Goal: Find specific page/section: Find specific page/section

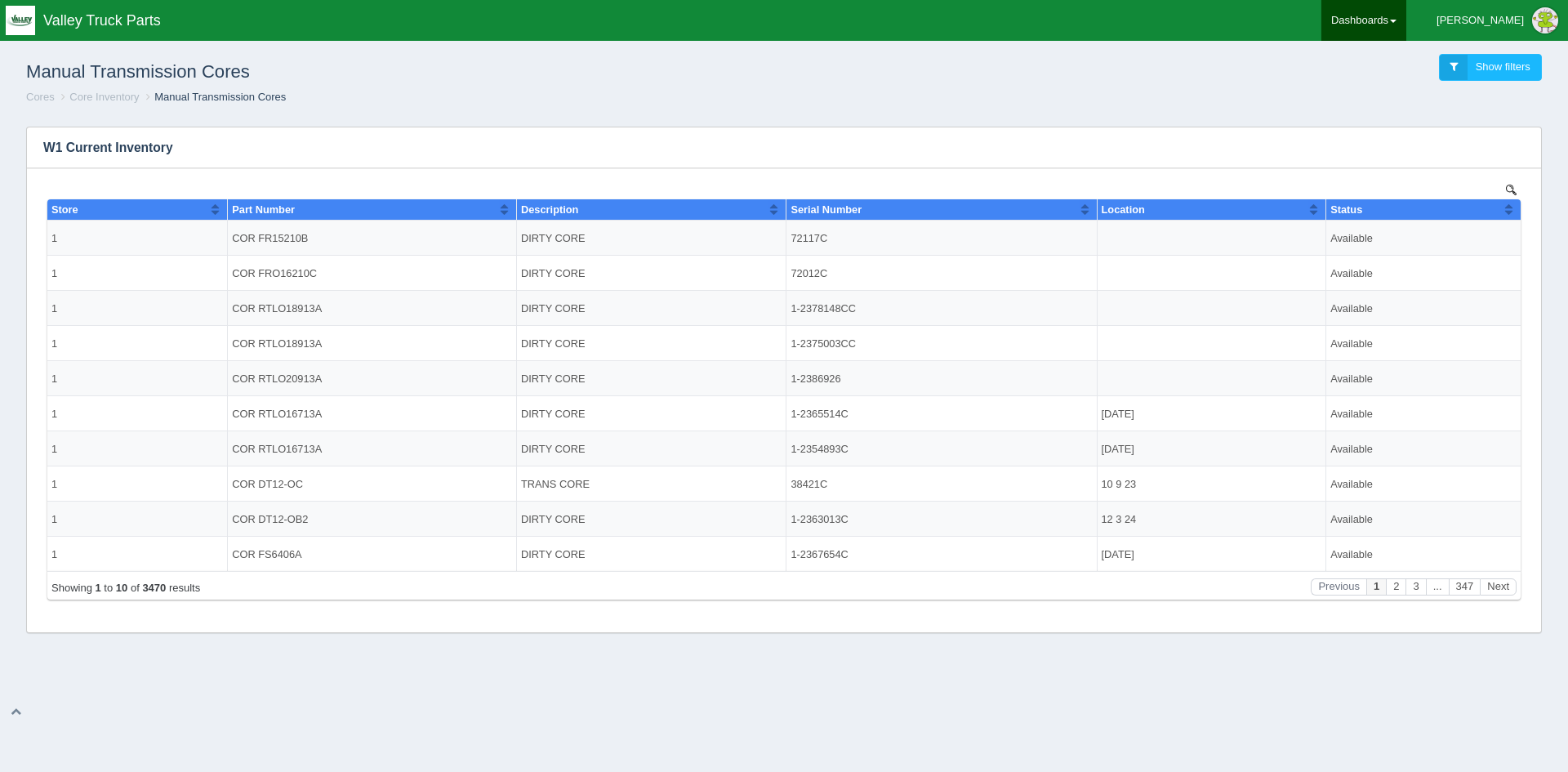
click at [1406, 18] on link "Dashboards" at bounding box center [1363, 21] width 85 height 41
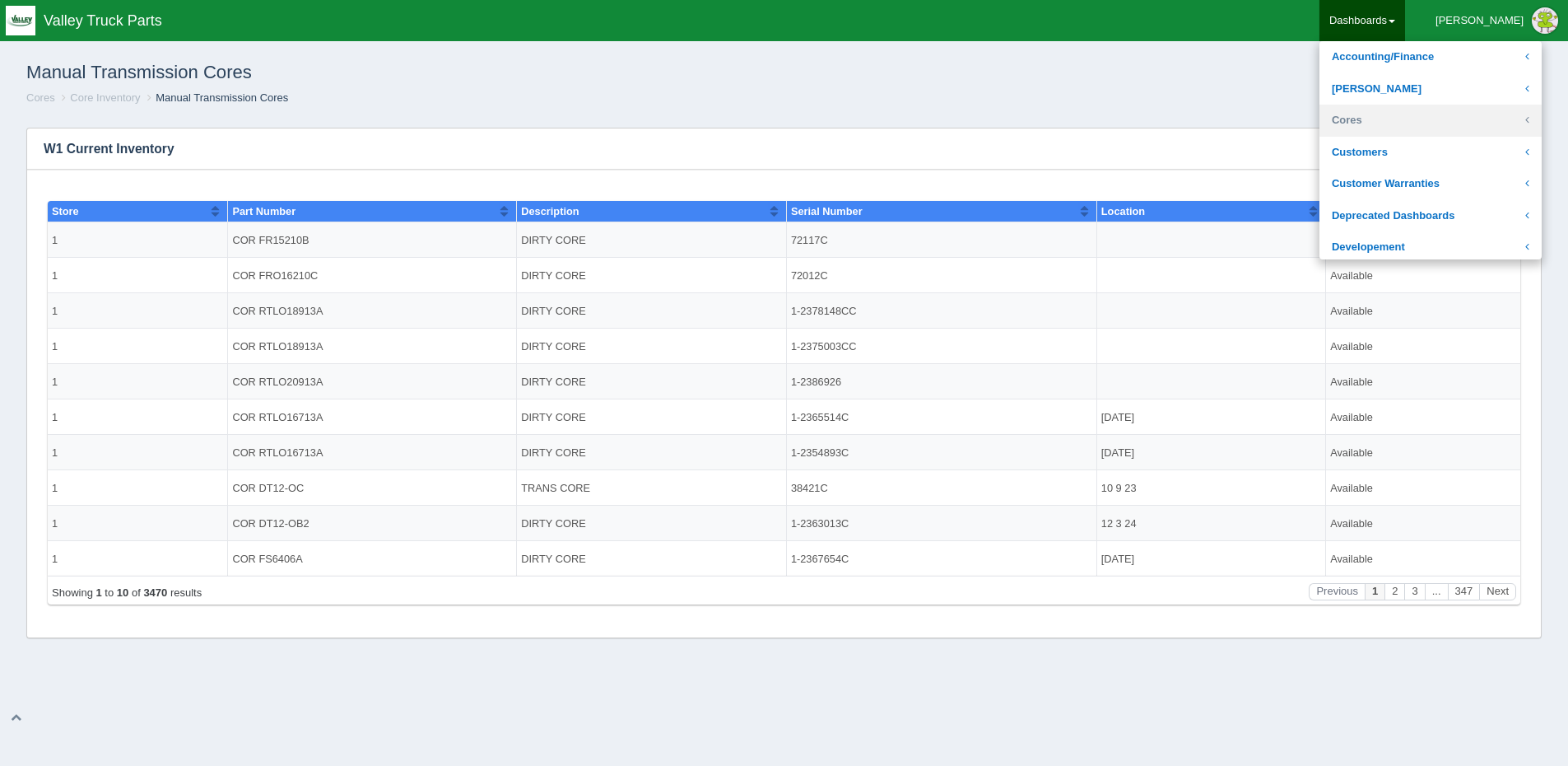
click at [1421, 119] on link "Cores" at bounding box center [1430, 120] width 222 height 32
click at [1424, 149] on link "Core Inventory" at bounding box center [1430, 153] width 222 height 32
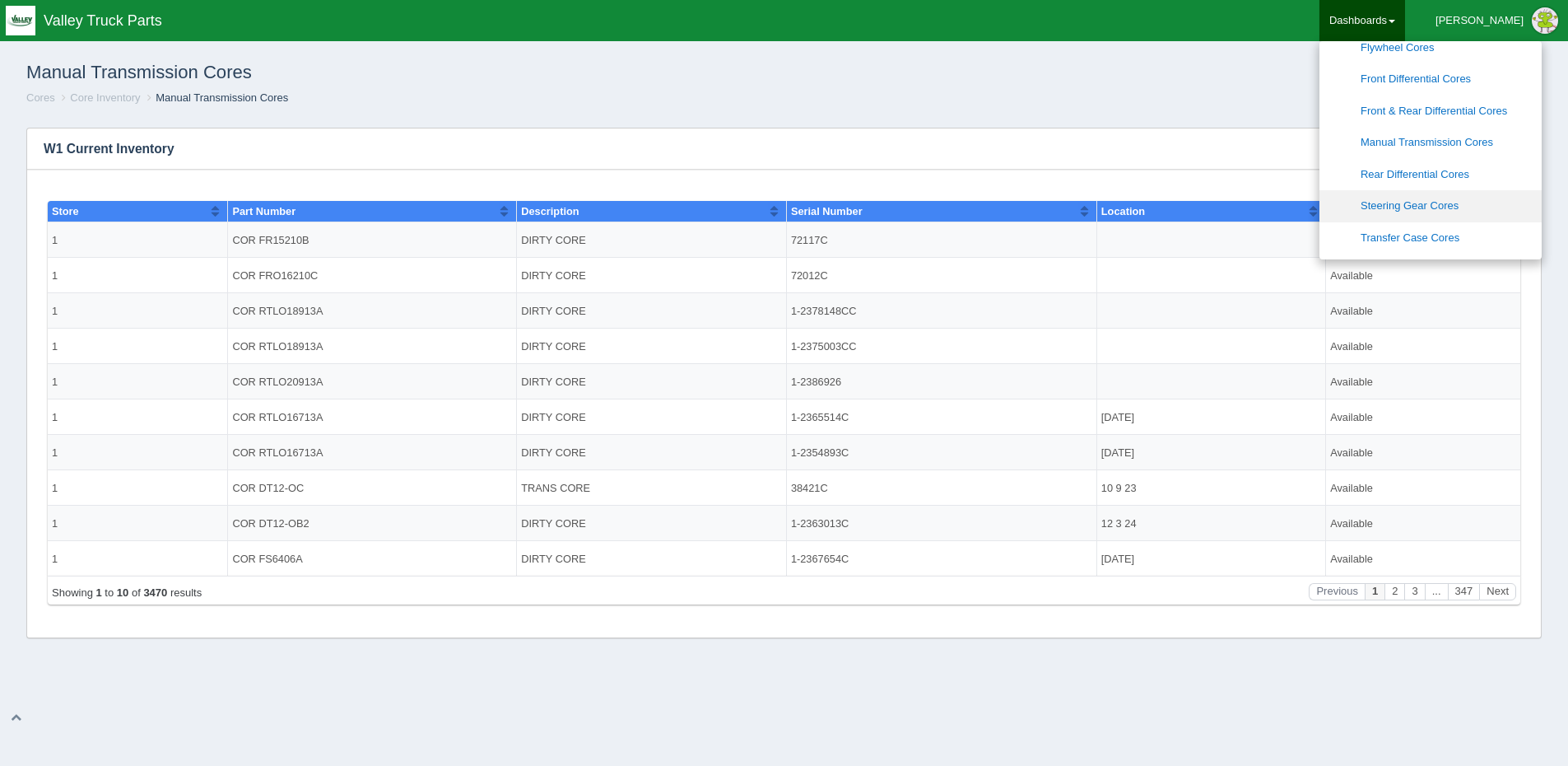
click at [1459, 192] on link "Steering Gear Cores" at bounding box center [1430, 207] width 222 height 32
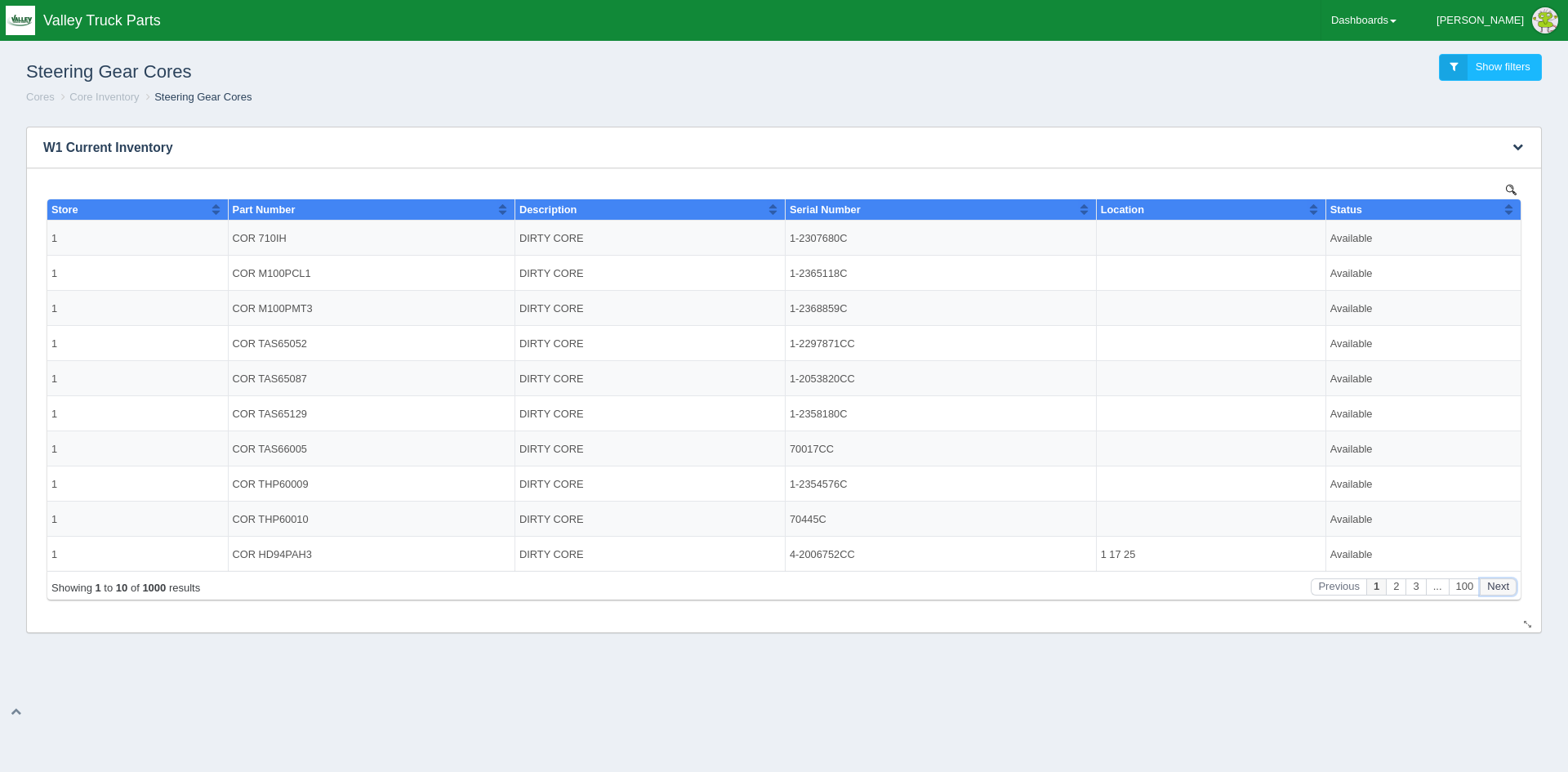
click at [1498, 588] on button "Next" at bounding box center [1498, 586] width 37 height 17
click at [1397, 587] on button "2" at bounding box center [1396, 586] width 20 height 17
click at [1415, 588] on button "3" at bounding box center [1416, 586] width 20 height 17
click at [1492, 590] on button "Next" at bounding box center [1498, 586] width 37 height 17
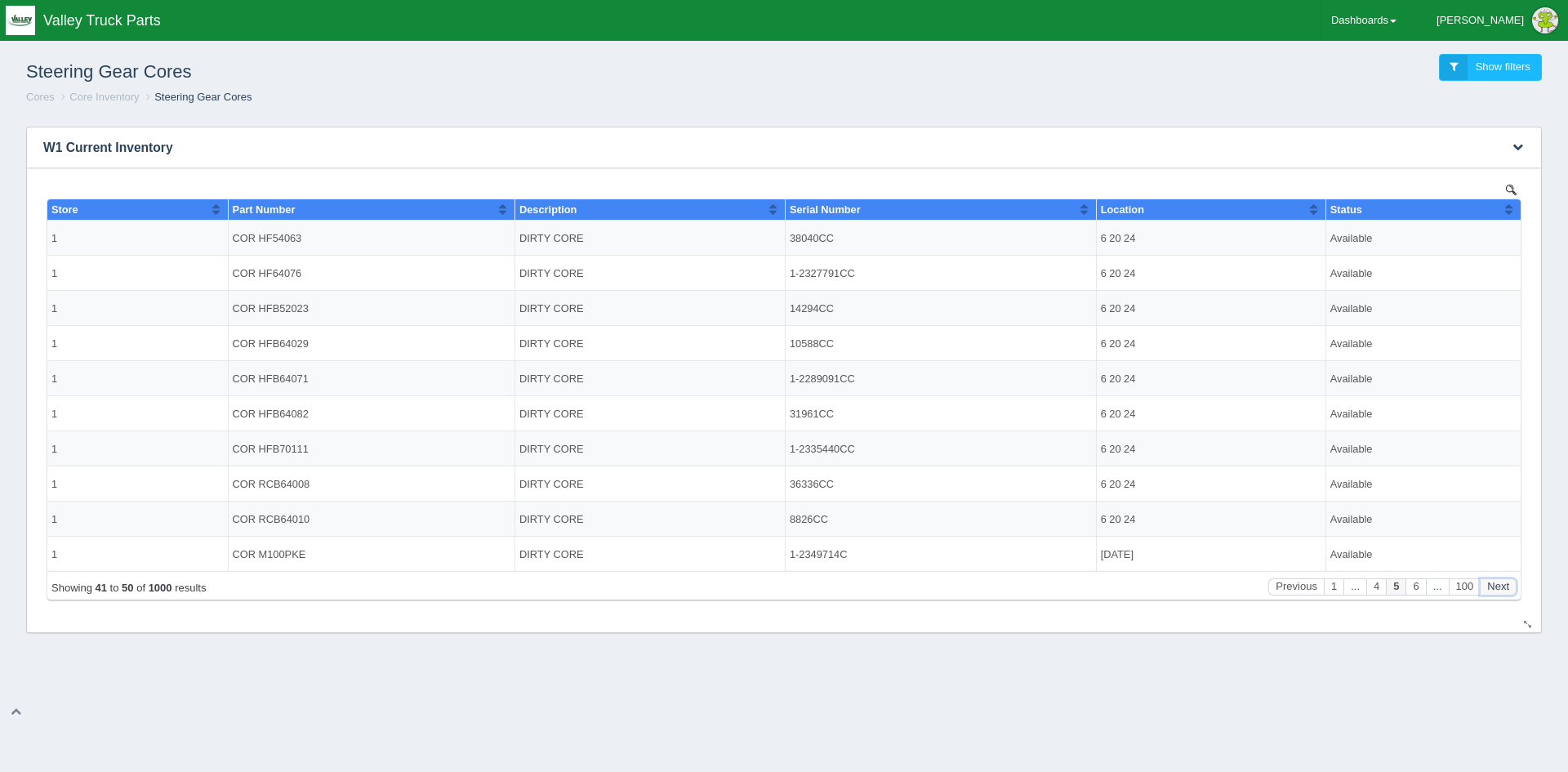
click at [1492, 589] on button "Next" at bounding box center [1498, 586] width 37 height 17
click at [1492, 588] on button "Next" at bounding box center [1498, 586] width 37 height 17
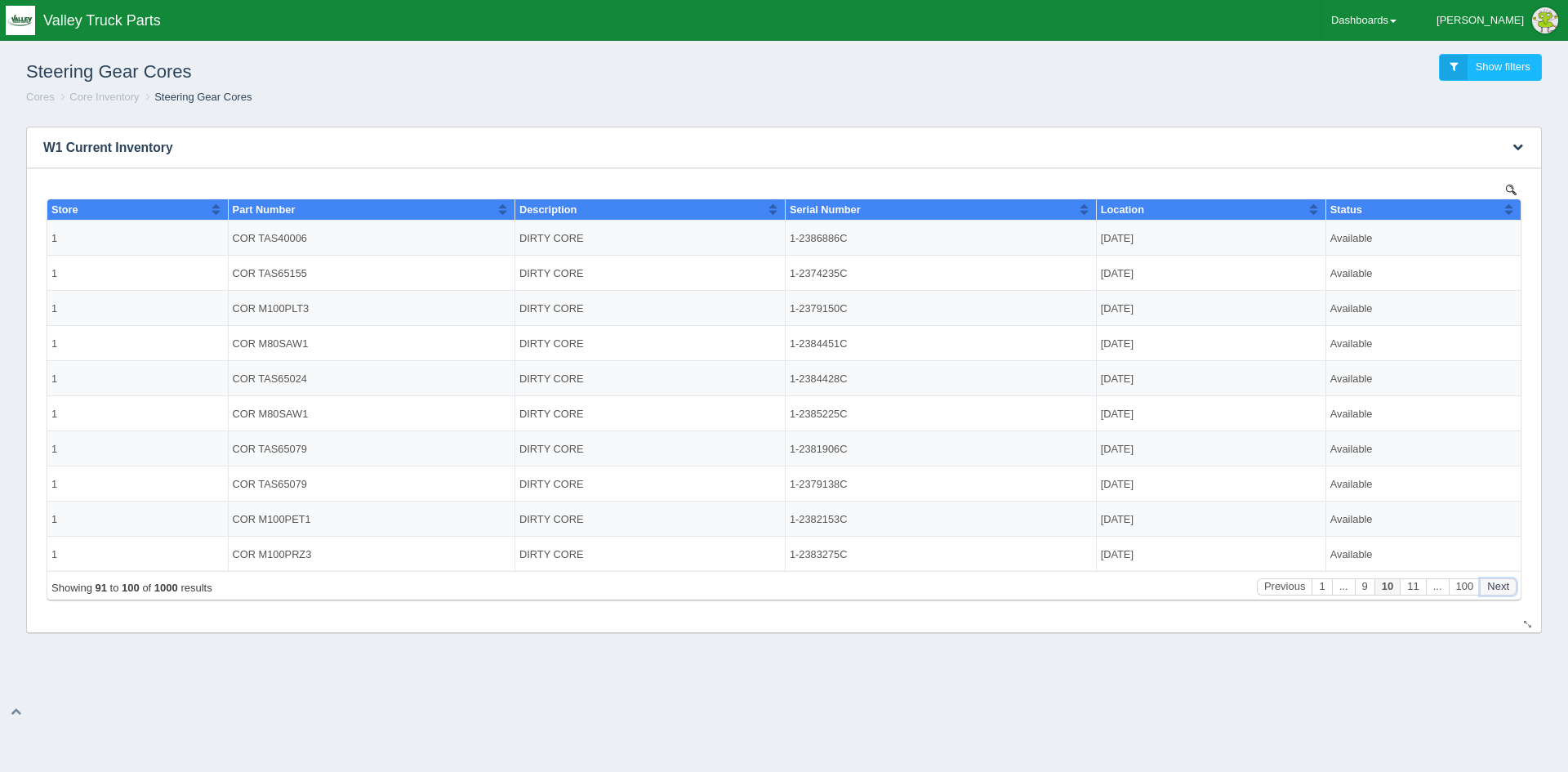
click at [1492, 588] on button "Next" at bounding box center [1498, 586] width 37 height 17
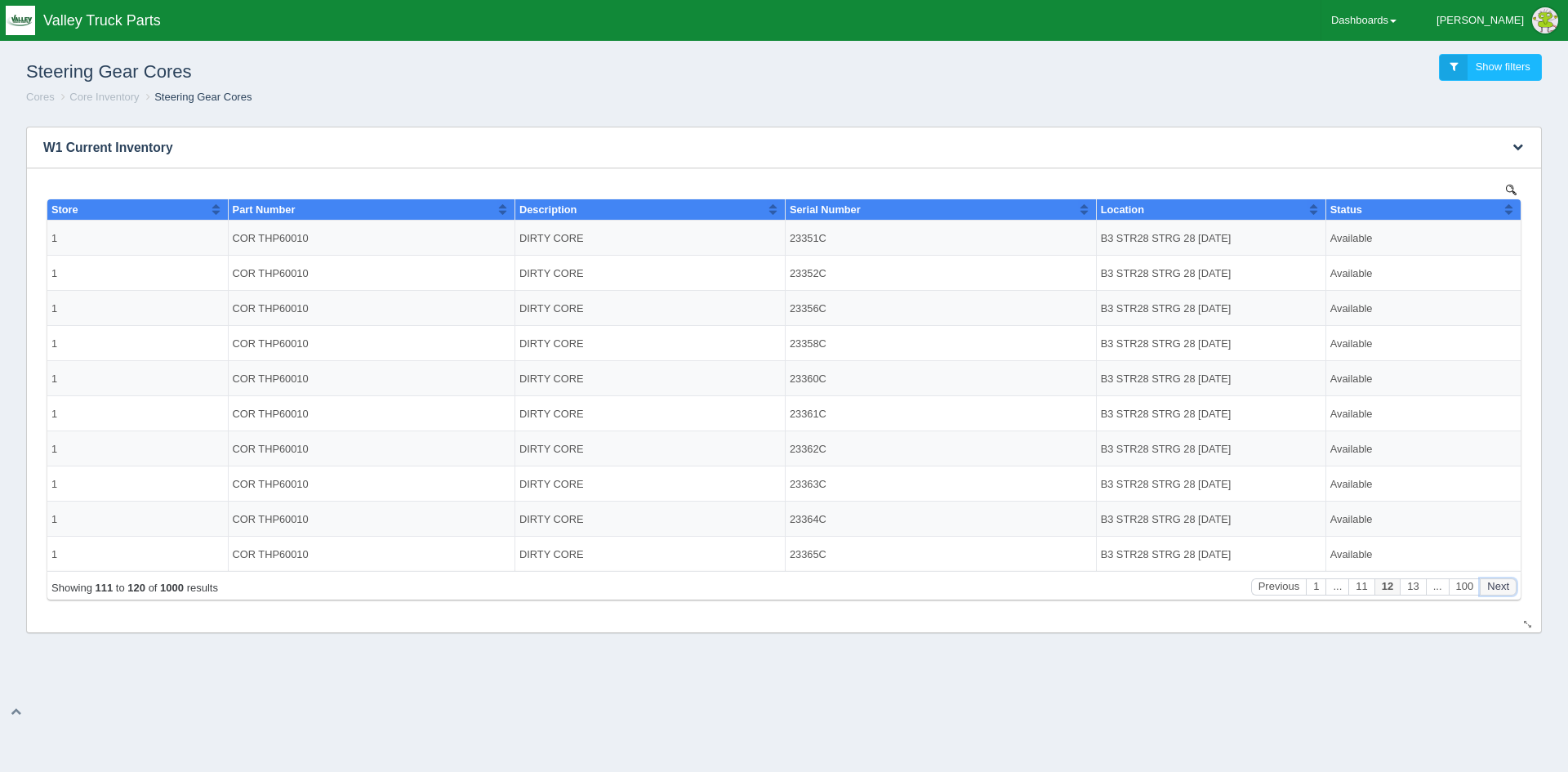
click at [1492, 588] on button "Next" at bounding box center [1498, 586] width 37 height 17
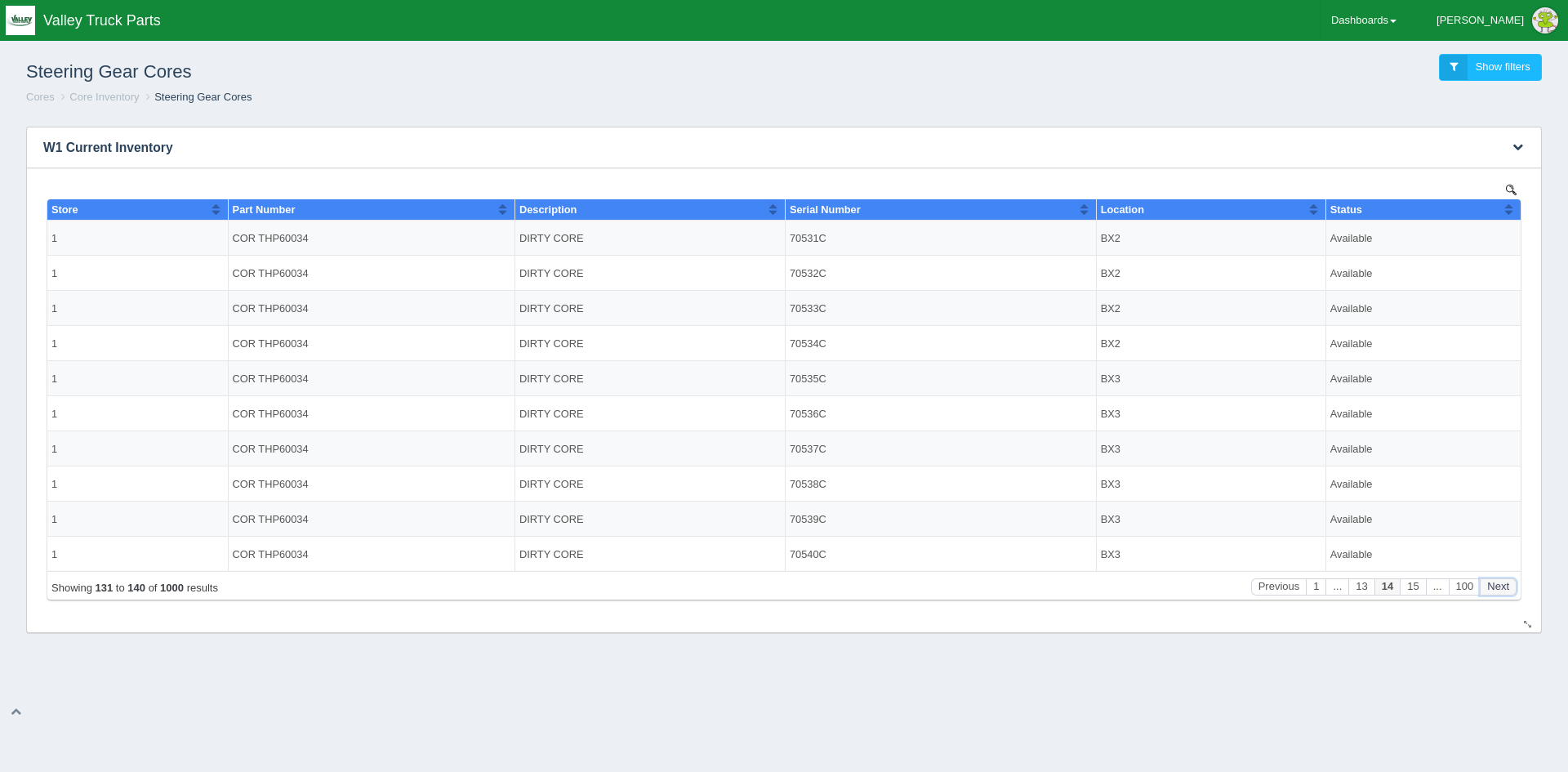
click at [1492, 588] on button "Next" at bounding box center [1498, 586] width 37 height 17
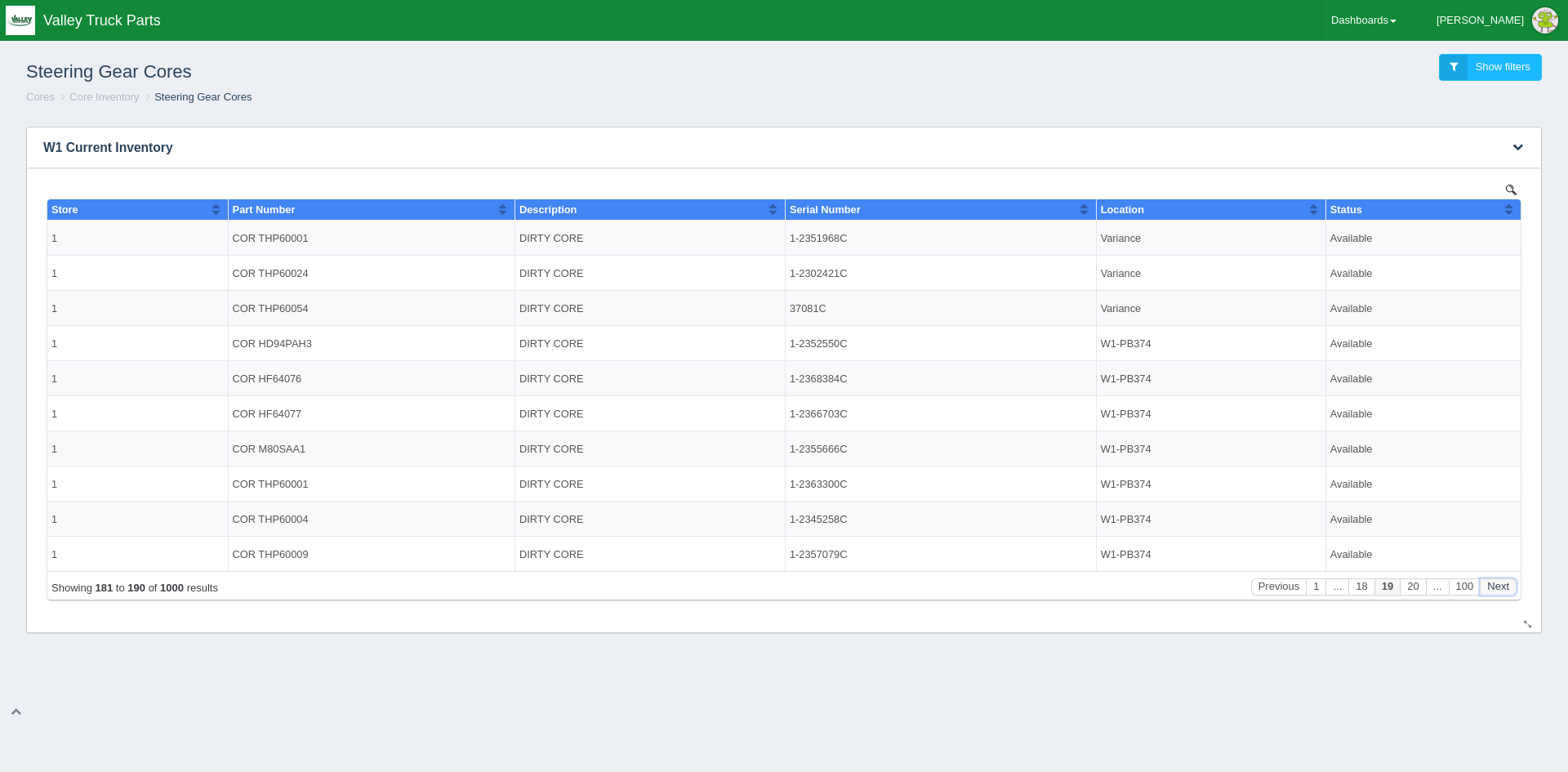
click at [1492, 588] on button "Next" at bounding box center [1498, 586] width 37 height 17
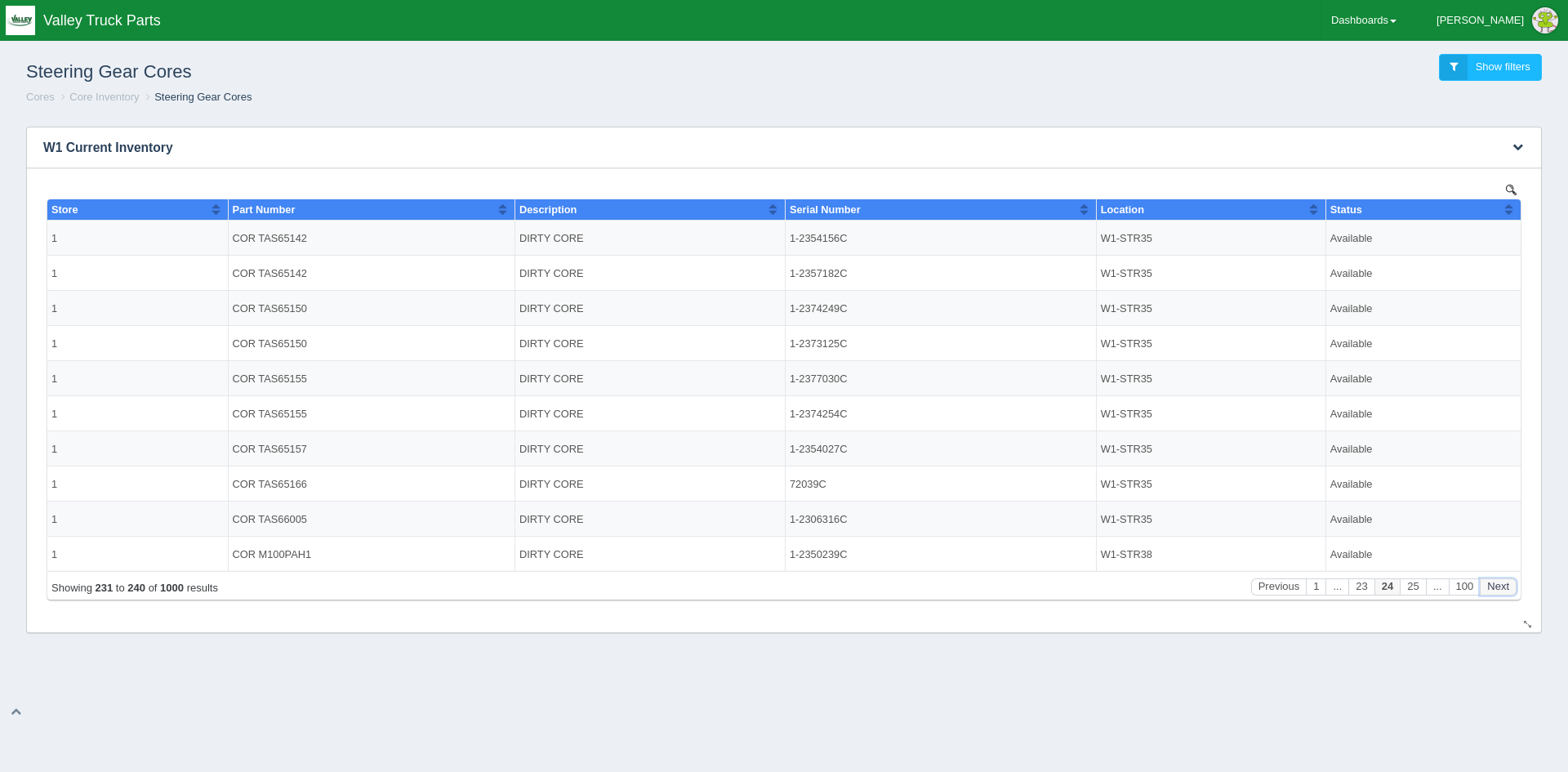
click at [1492, 588] on button "Next" at bounding box center [1498, 586] width 37 height 17
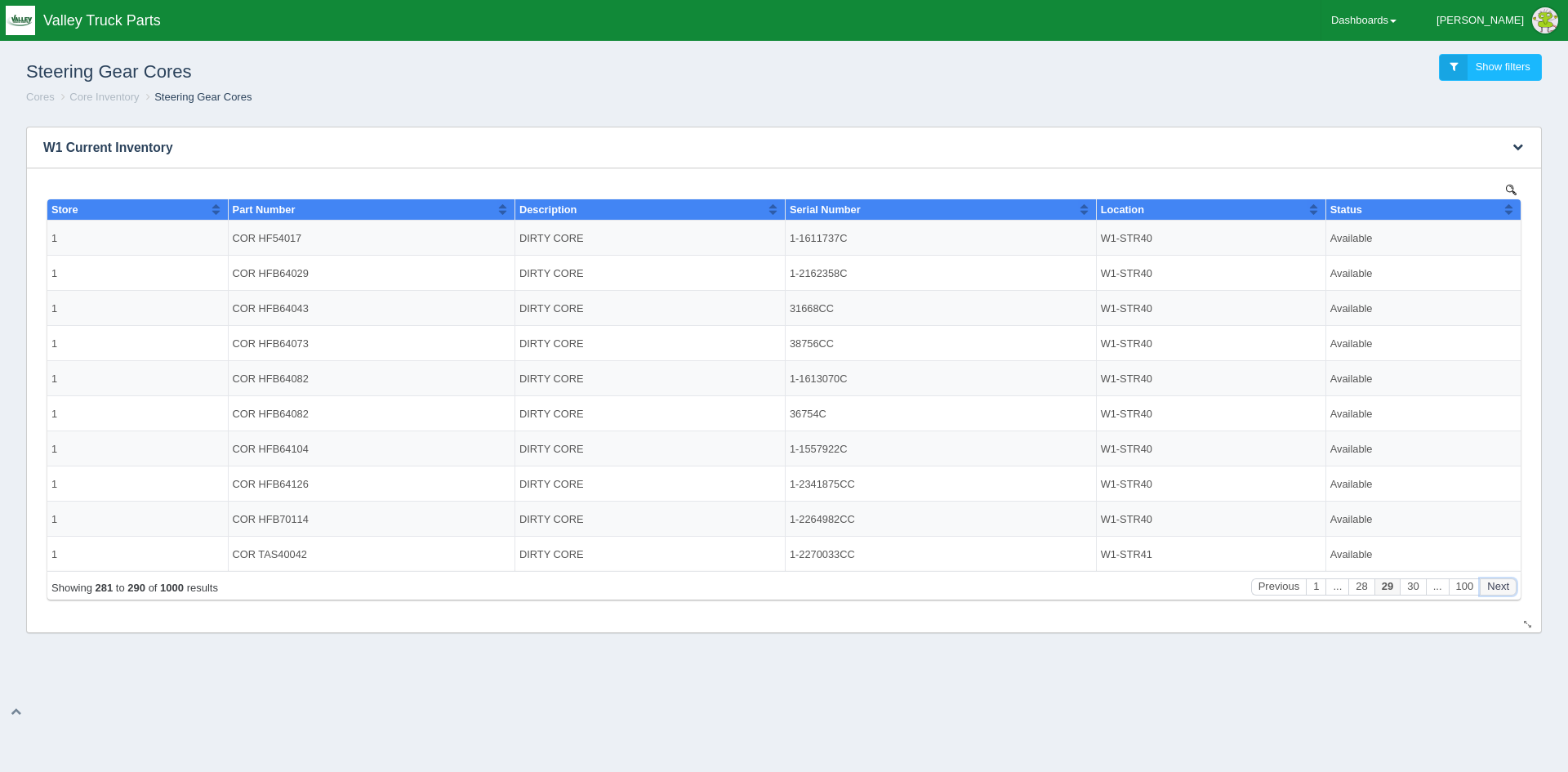
click at [1492, 588] on button "Next" at bounding box center [1498, 586] width 37 height 17
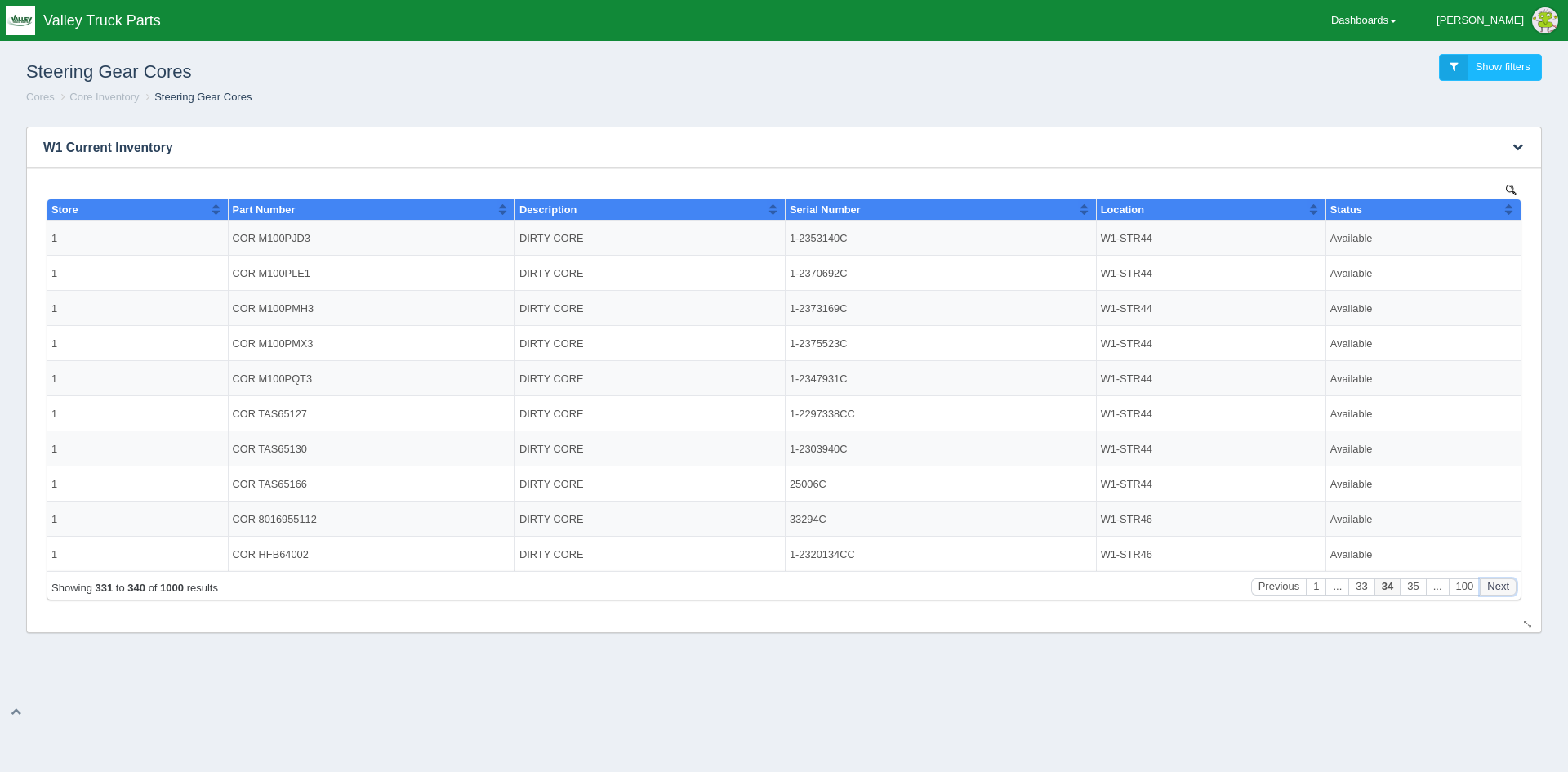
click at [1492, 588] on button "Next" at bounding box center [1498, 586] width 37 height 17
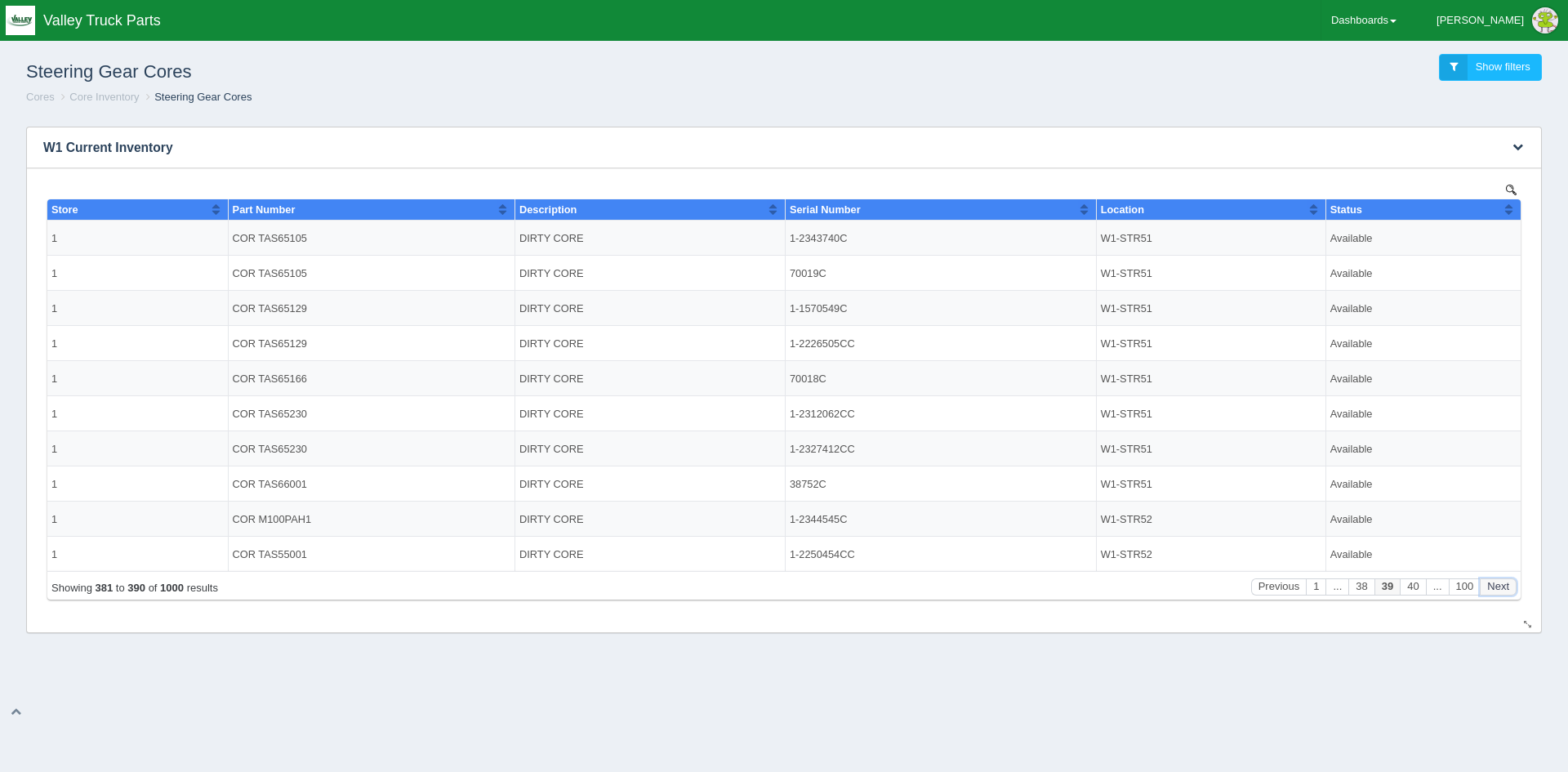
click at [1492, 588] on button "Next" at bounding box center [1498, 586] width 37 height 17
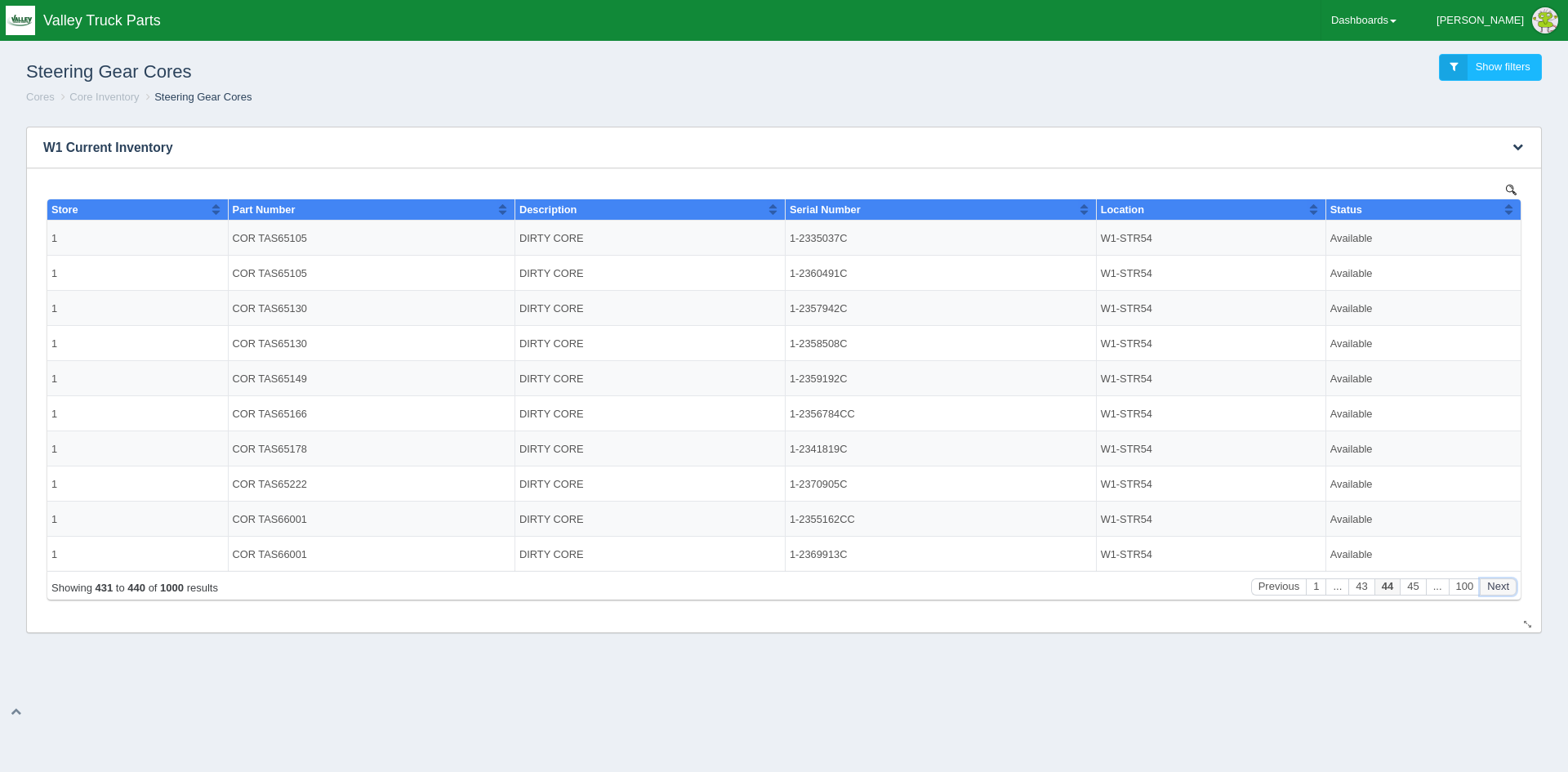
click at [1492, 588] on button "Next" at bounding box center [1498, 586] width 37 height 17
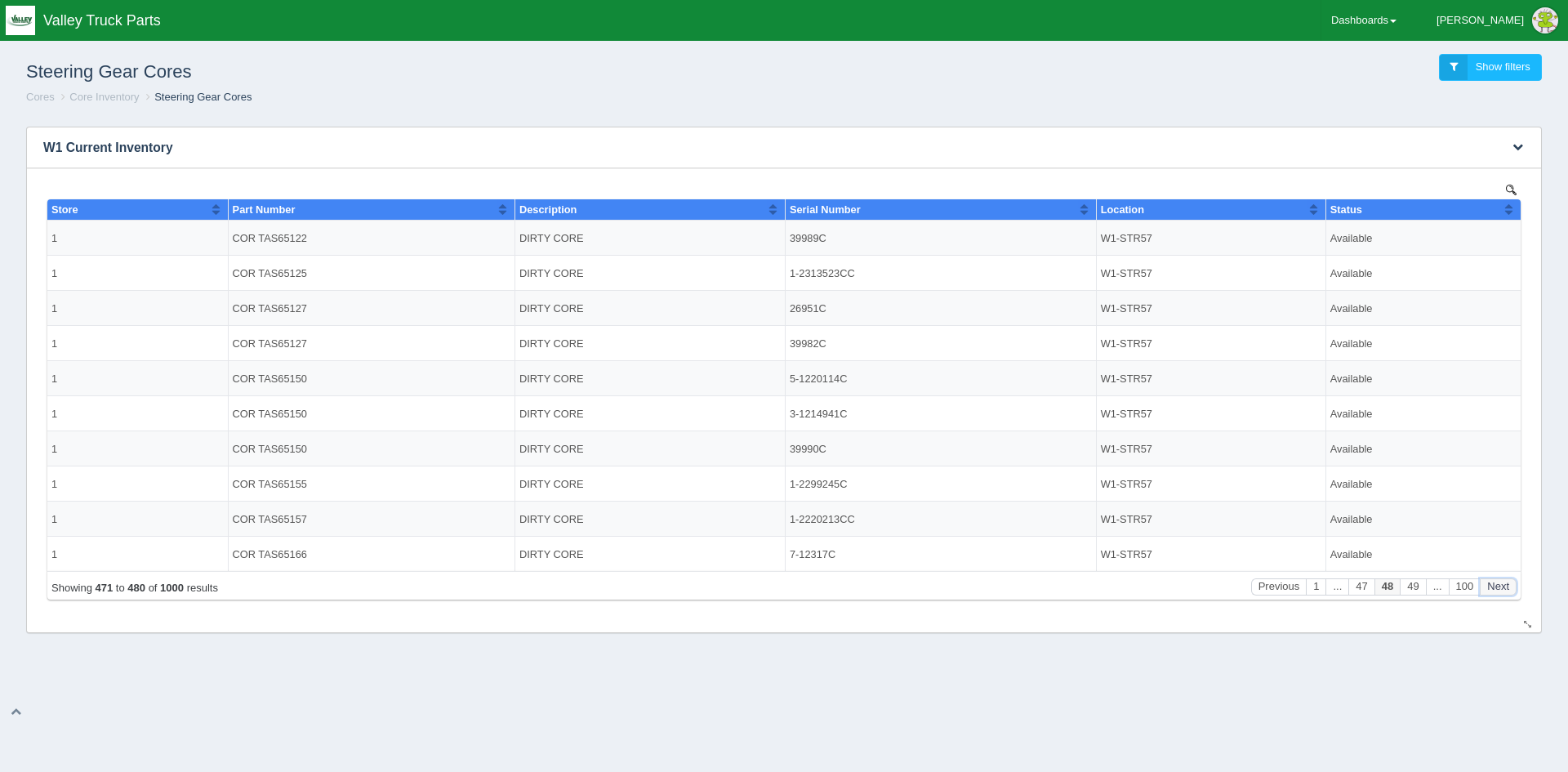
click at [1492, 588] on button "Next" at bounding box center [1498, 586] width 37 height 17
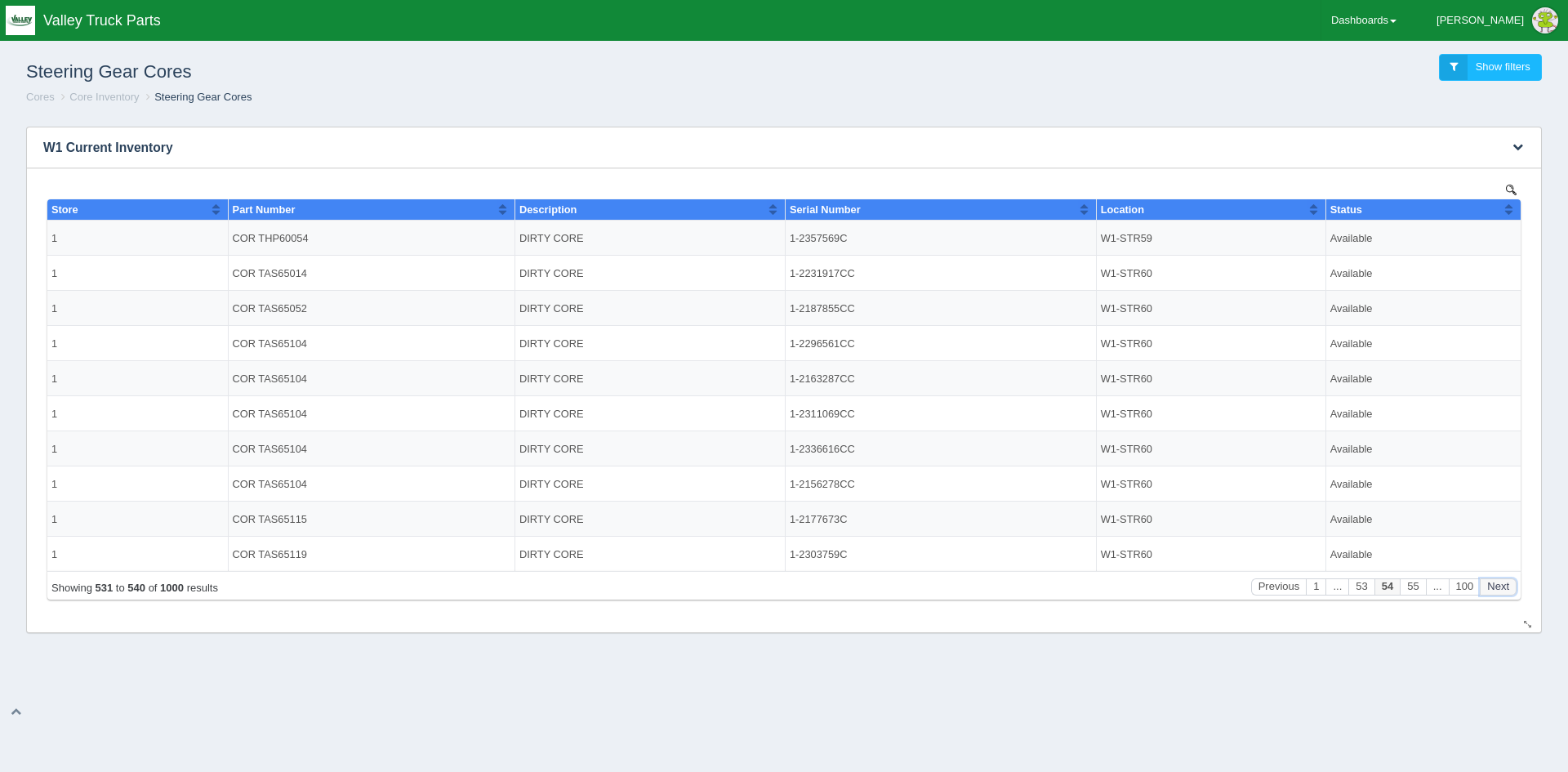
click at [1492, 588] on button "Next" at bounding box center [1498, 586] width 37 height 17
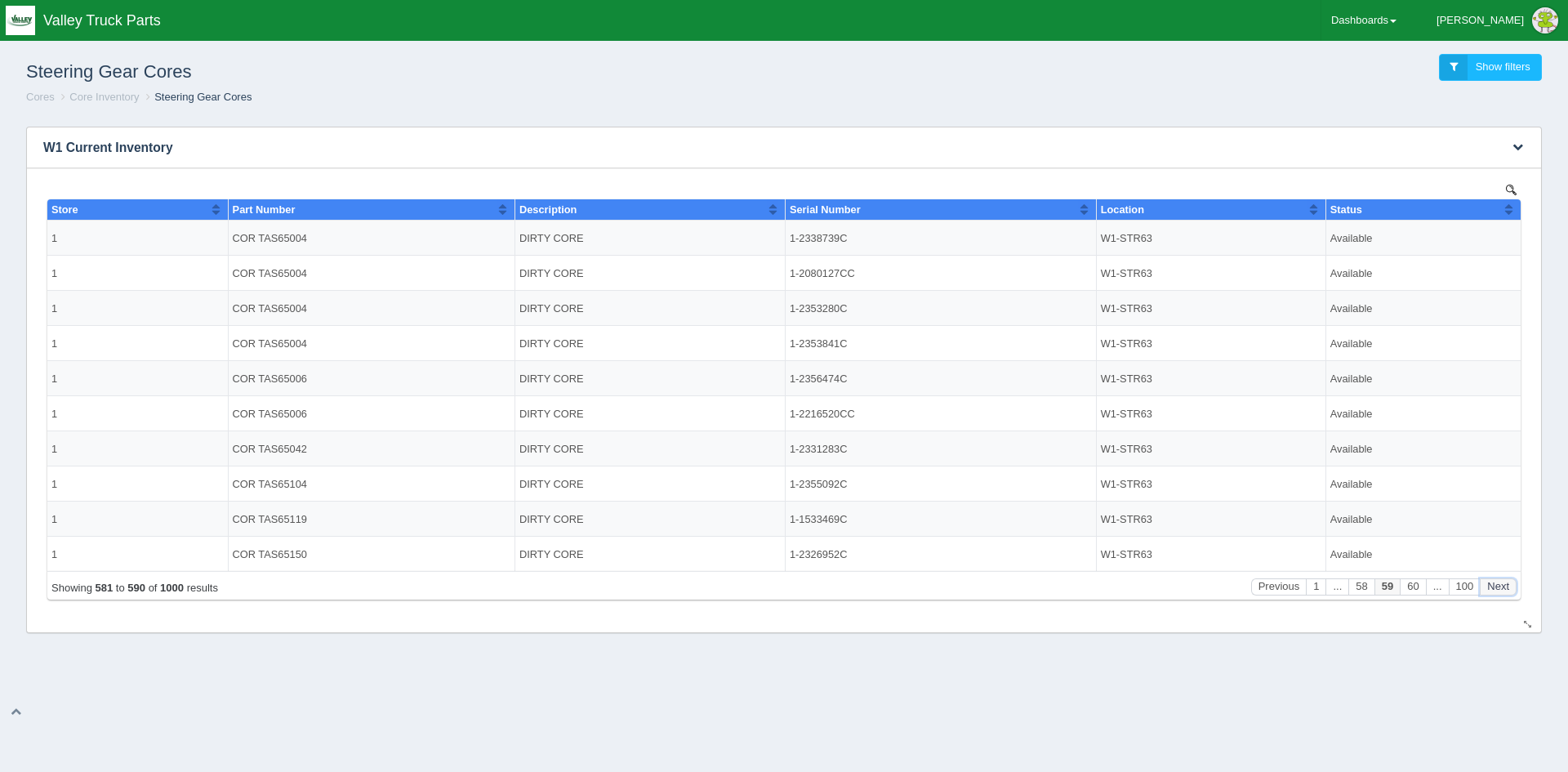
click at [1492, 588] on button "Next" at bounding box center [1498, 586] width 37 height 17
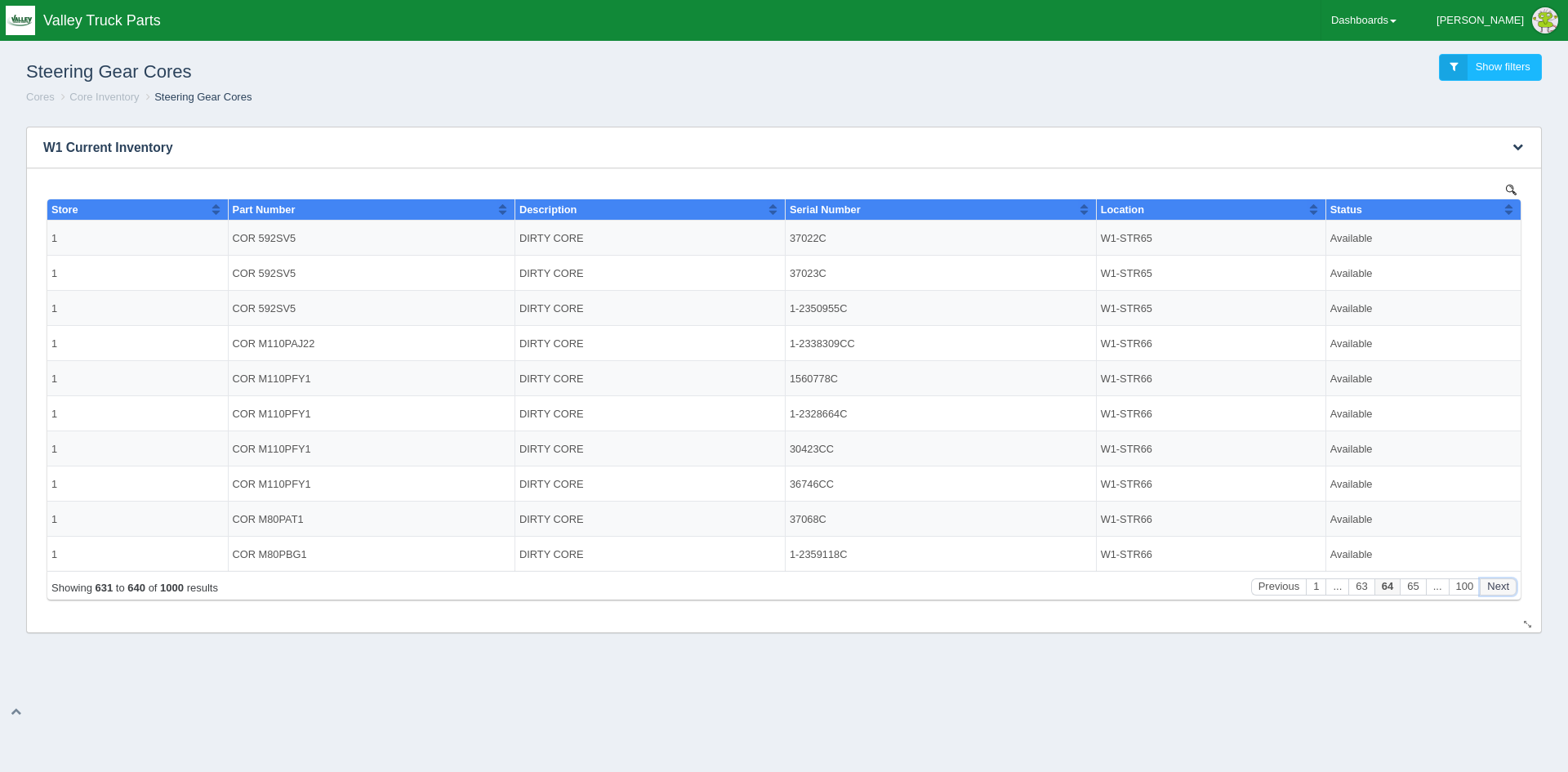
click at [1492, 588] on button "Next" at bounding box center [1498, 586] width 37 height 17
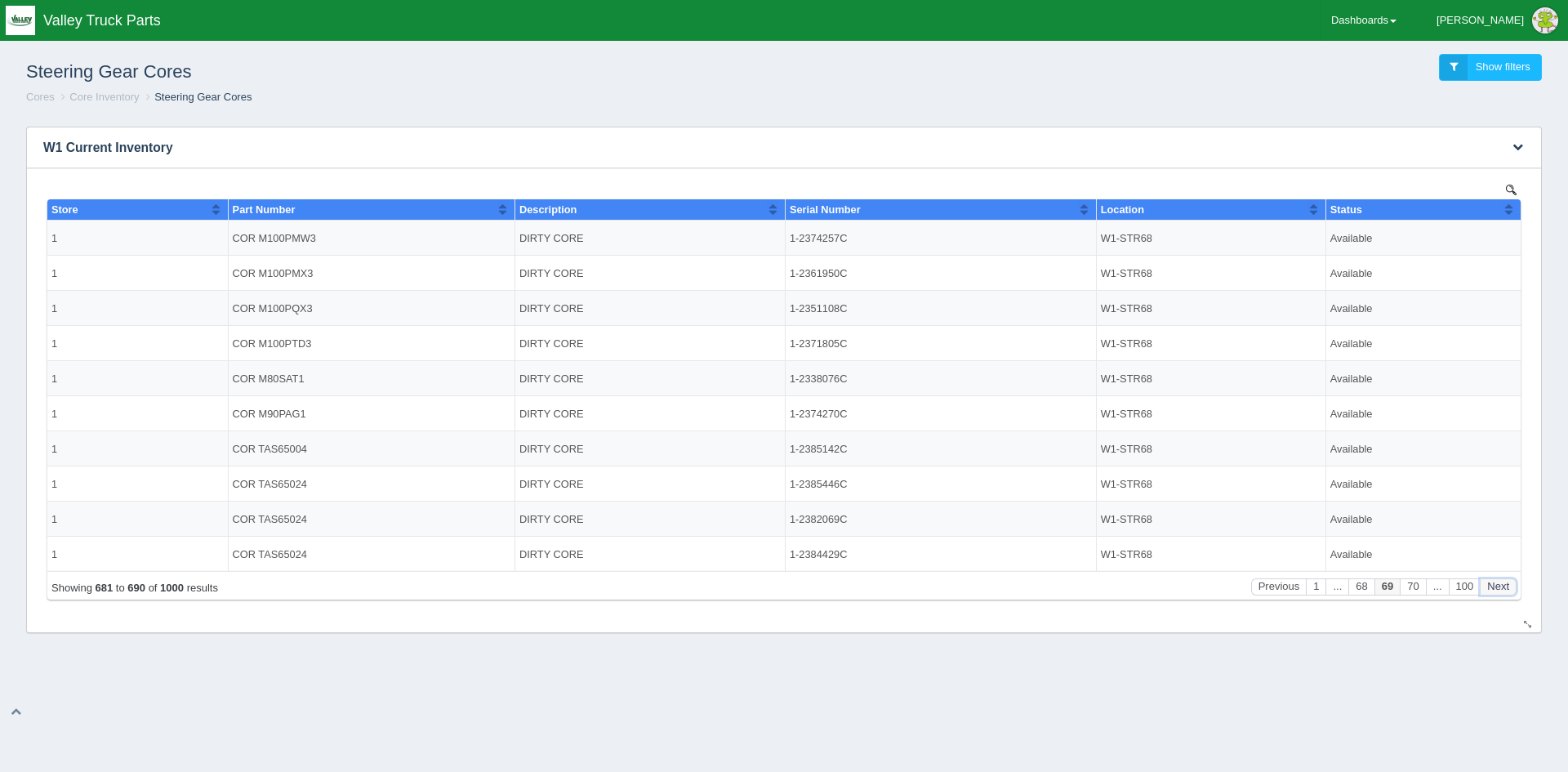
click at [1492, 588] on button "Next" at bounding box center [1498, 586] width 37 height 17
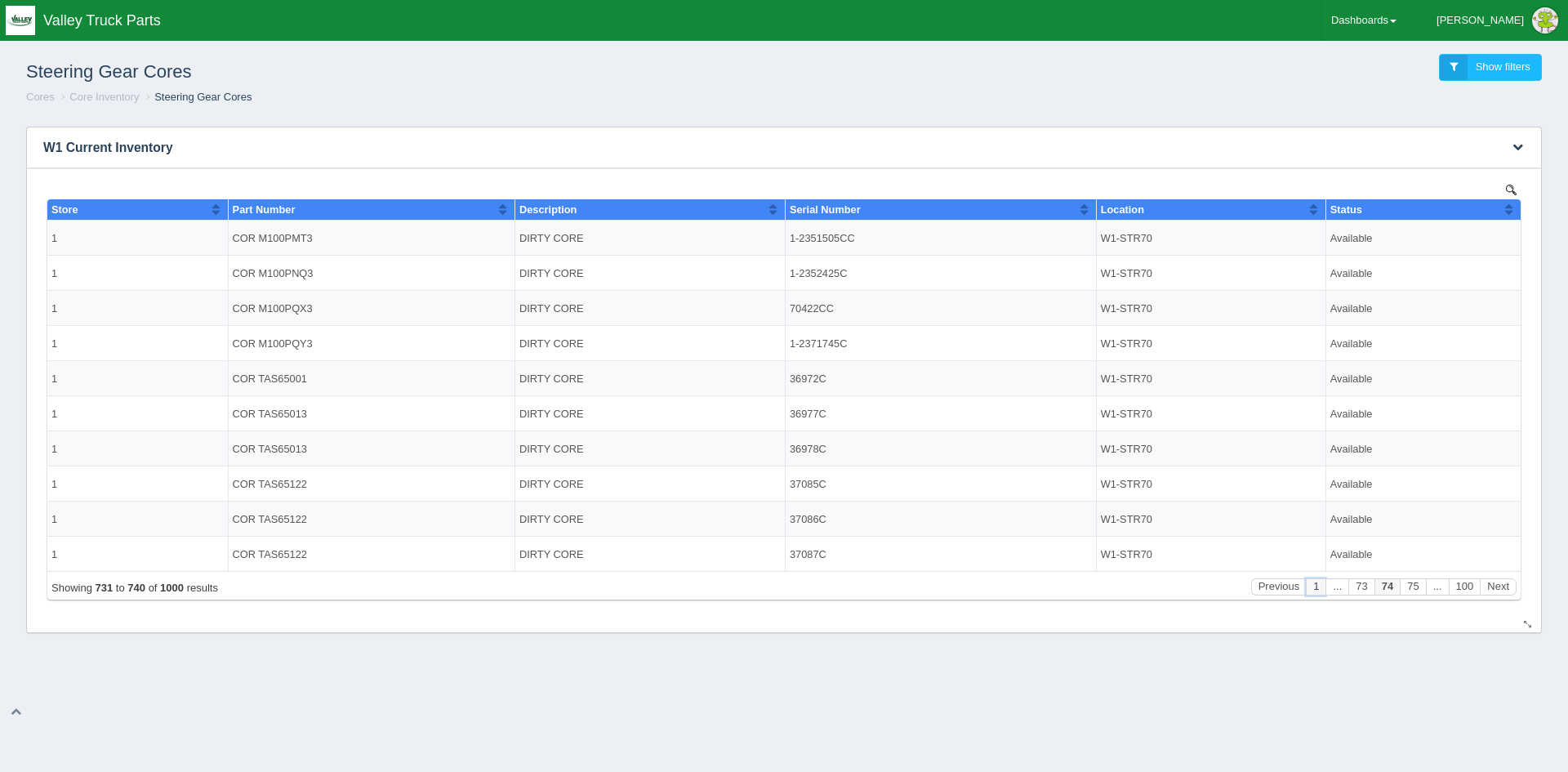
click at [1314, 588] on button "1" at bounding box center [1316, 586] width 20 height 17
click at [1501, 588] on button "Next" at bounding box center [1498, 586] width 37 height 17
click at [1502, 583] on button "Next" at bounding box center [1498, 586] width 37 height 17
click at [1493, 587] on button "Next" at bounding box center [1498, 586] width 37 height 17
click at [1493, 587] on button "Next" at bounding box center [1498, 586] width 37 height 17
